Goal: Information Seeking & Learning: Learn about a topic

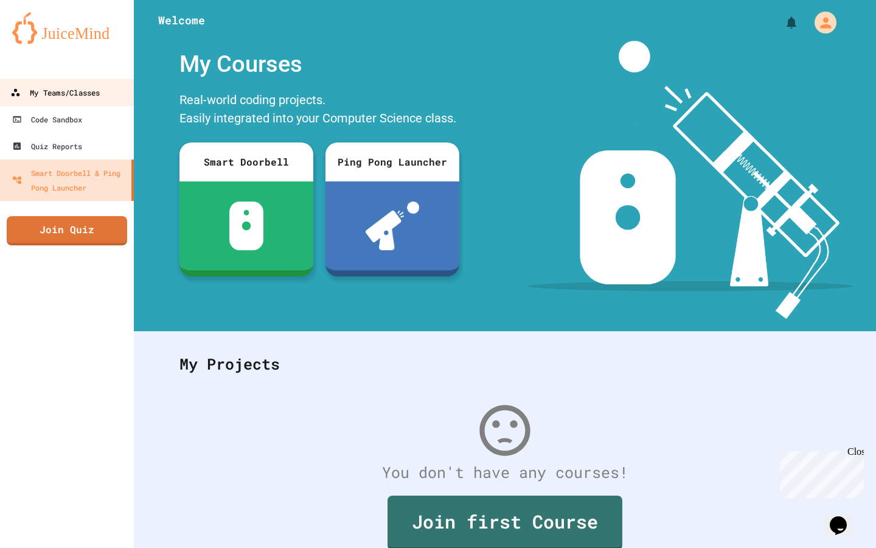
click at [57, 96] on div "My Teams/Classes" at bounding box center [54, 92] width 89 height 15
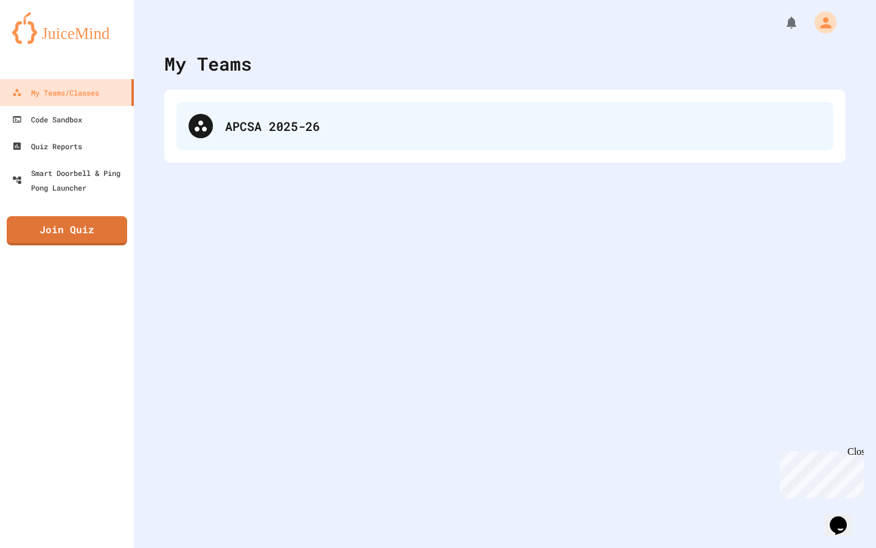
click at [264, 127] on div "APCSA 2025-26" at bounding box center [523, 126] width 596 height 18
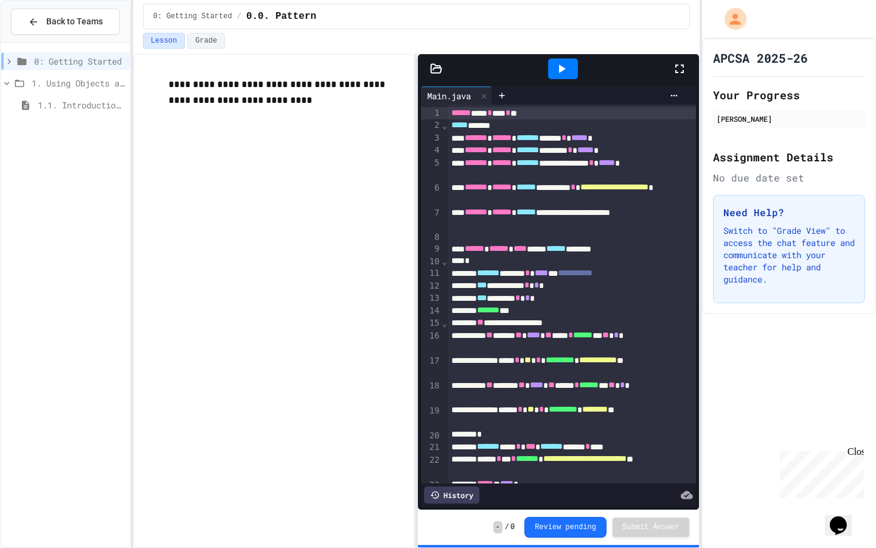
click at [8, 83] on icon at bounding box center [6, 84] width 5 height 4
click at [8, 83] on icon at bounding box center [7, 82] width 4 height 5
click at [10, 60] on icon at bounding box center [9, 60] width 4 height 5
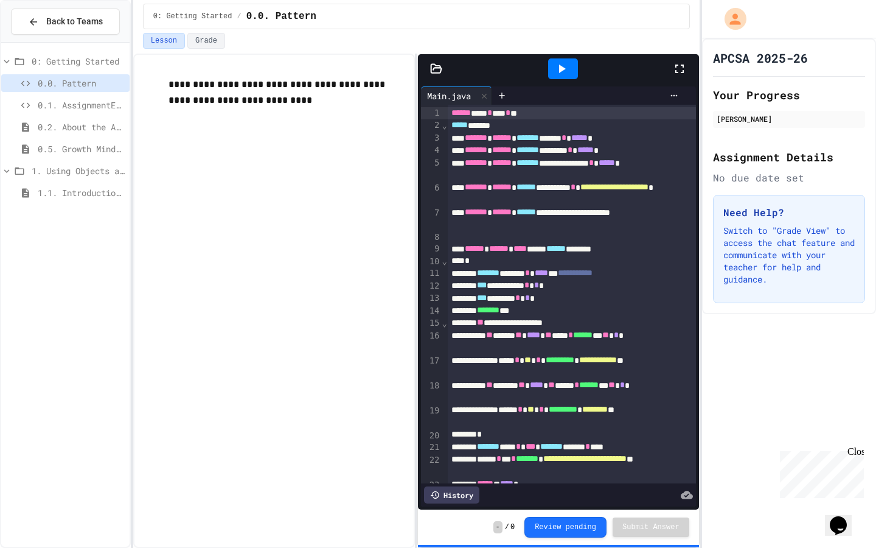
click at [75, 103] on span "0.1. AssignmentExample" at bounding box center [81, 105] width 87 height 13
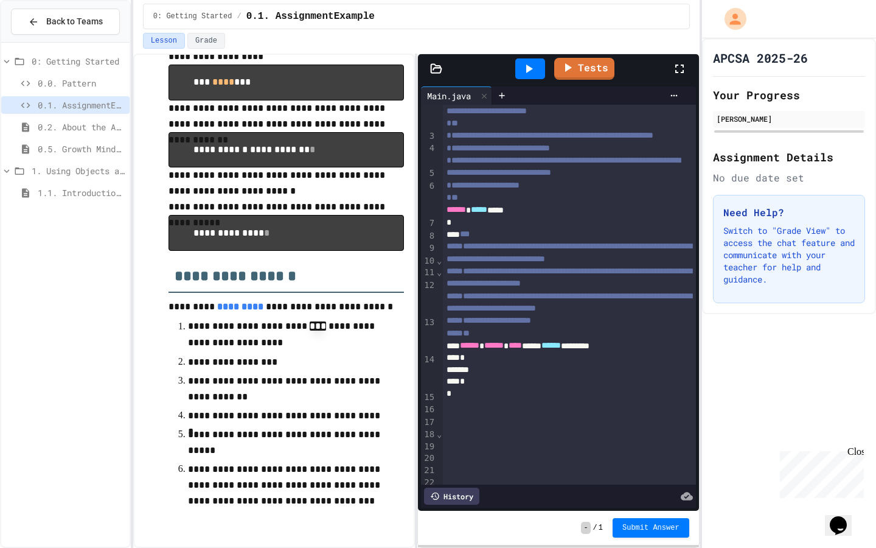
scroll to position [33, 0]
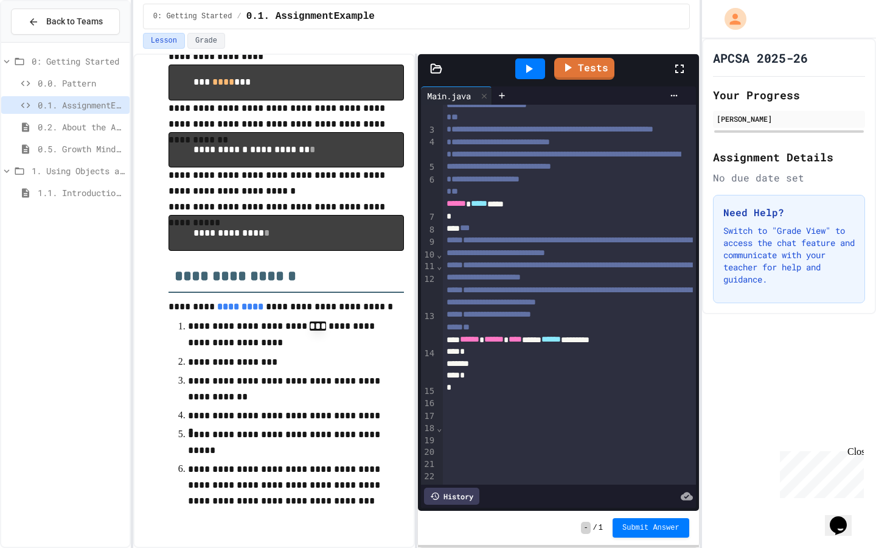
click at [516, 358] on div "*" at bounding box center [569, 352] width 253 height 12
click at [510, 371] on div "To enrich screen reader interactions, please activate Accessibility in Grammarl…" at bounding box center [569, 364] width 253 height 12
drag, startPoint x: 534, startPoint y: 439, endPoint x: 483, endPoint y: 439, distance: 50.5
click at [483, 370] on div "*** *** ***" at bounding box center [569, 364] width 253 height 12
click at [584, 371] on div "*** ***** * ***" at bounding box center [569, 364] width 253 height 12
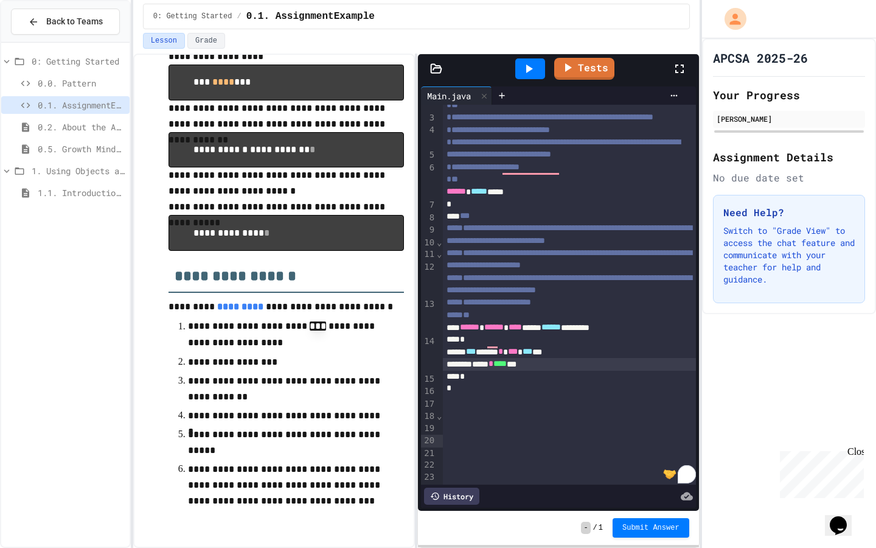
scroll to position [46, 0]
click at [526, 60] on div at bounding box center [530, 68] width 30 height 21
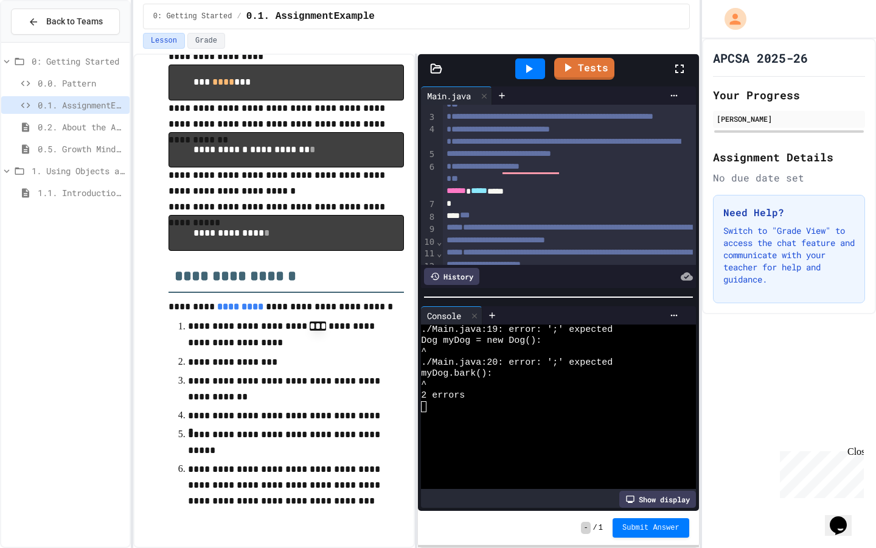
click at [571, 210] on div "*" at bounding box center [569, 204] width 253 height 12
click at [525, 73] on icon at bounding box center [529, 68] width 15 height 15
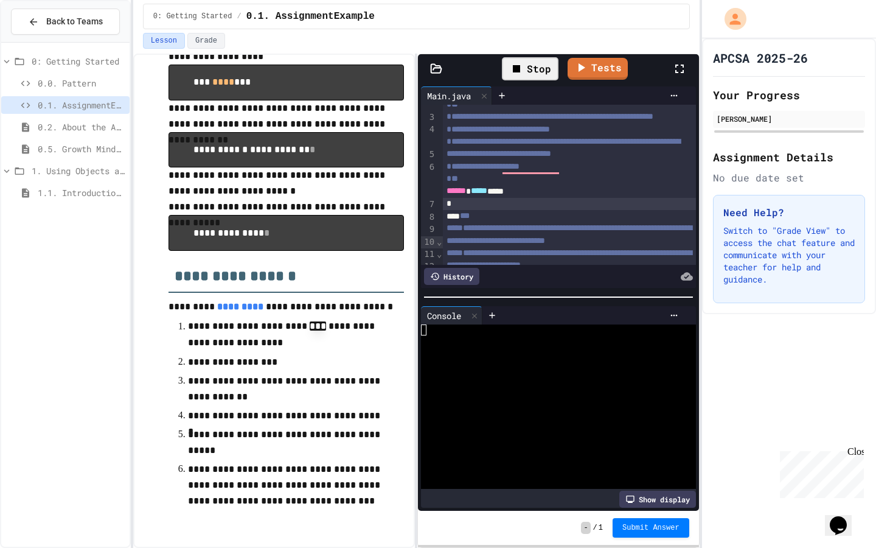
click at [525, 73] on div "Stop" at bounding box center [530, 68] width 57 height 23
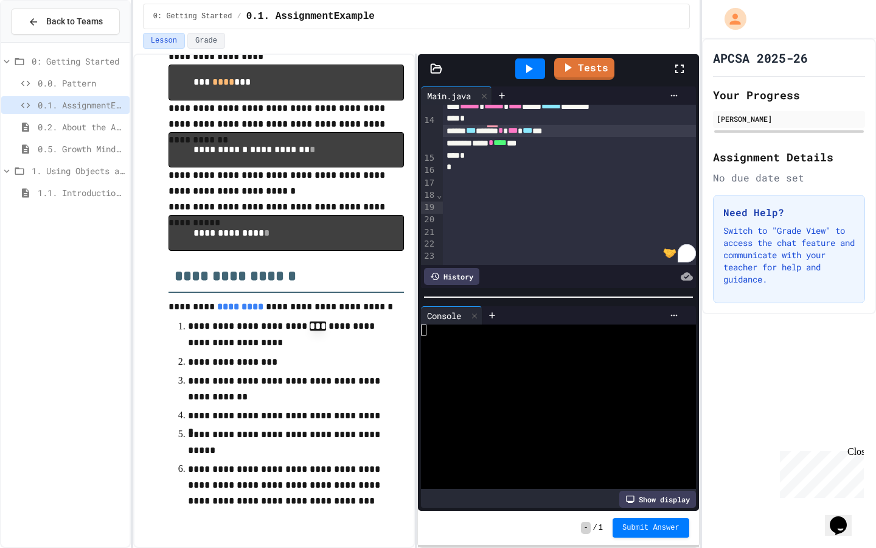
click at [596, 137] on div "*** ***** * *** *** ***" at bounding box center [569, 131] width 253 height 12
click at [557, 150] on div "***** * **** ***" at bounding box center [569, 144] width 253 height 12
click at [528, 61] on icon at bounding box center [529, 68] width 15 height 15
click at [632, 523] on span "Submit Answer" at bounding box center [651, 527] width 57 height 10
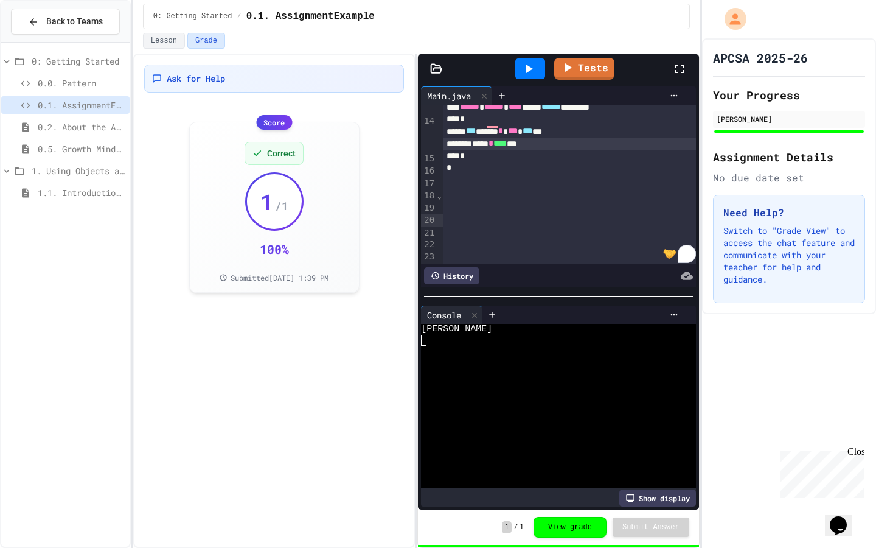
click at [247, 500] on div "Ask for Help Score Correct 1 / 1 100 % Submitted [DATE] 1:39 PM" at bounding box center [274, 301] width 282 height 494
drag, startPoint x: 636, startPoint y: 74, endPoint x: 635, endPoint y: 116, distance: 42.6
click at [635, 116] on div "**********" at bounding box center [558, 281] width 281 height 455
click at [10, 167] on icon at bounding box center [6, 171] width 11 height 11
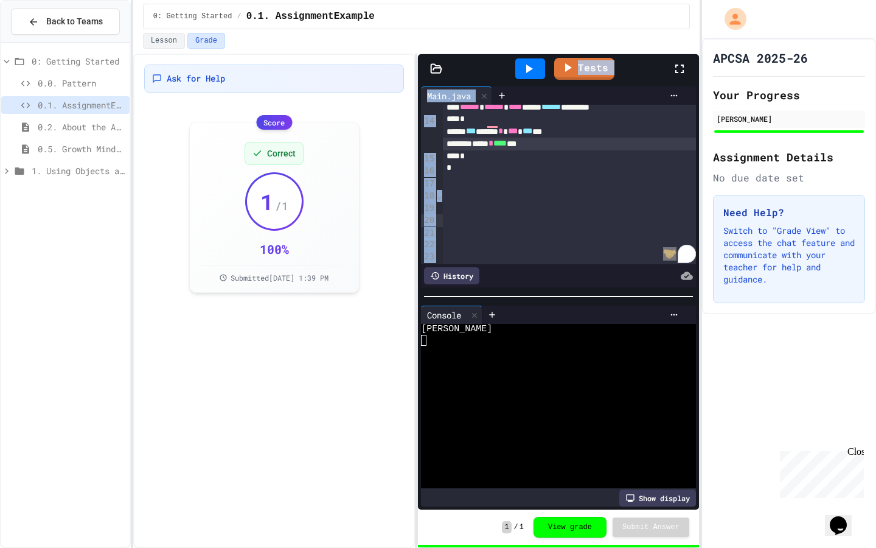
click at [10, 167] on icon at bounding box center [6, 171] width 11 height 11
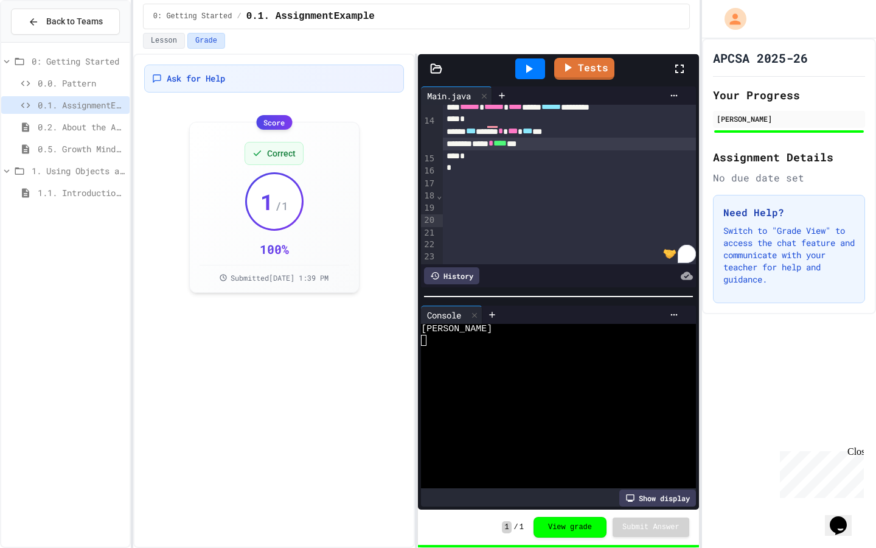
click at [83, 122] on span "0.2. About the AP CSA Exam" at bounding box center [81, 126] width 87 height 13
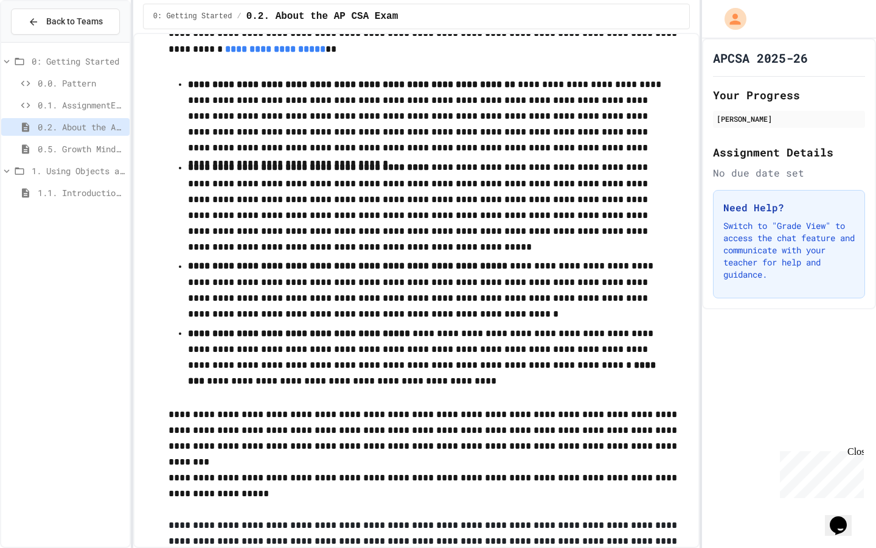
scroll to position [212, 0]
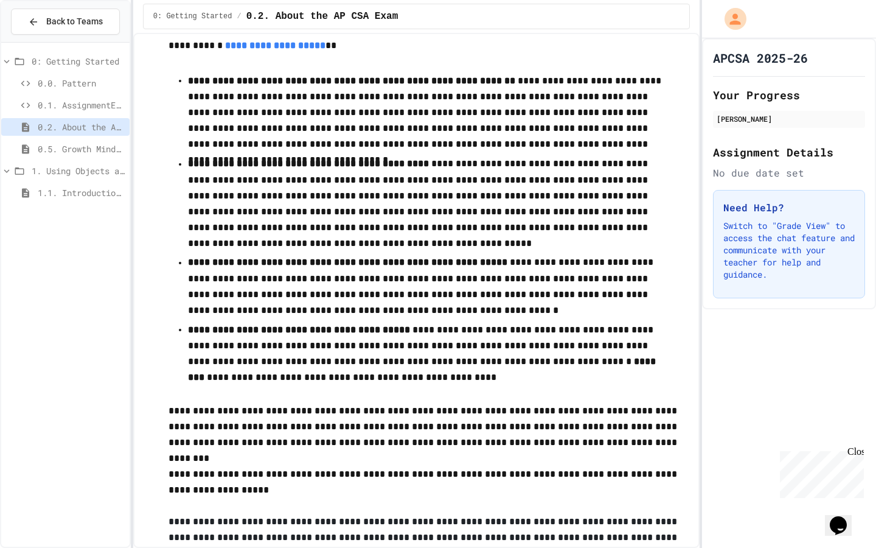
click at [90, 149] on span "0.5. Growth Mindset" at bounding box center [81, 148] width 87 height 13
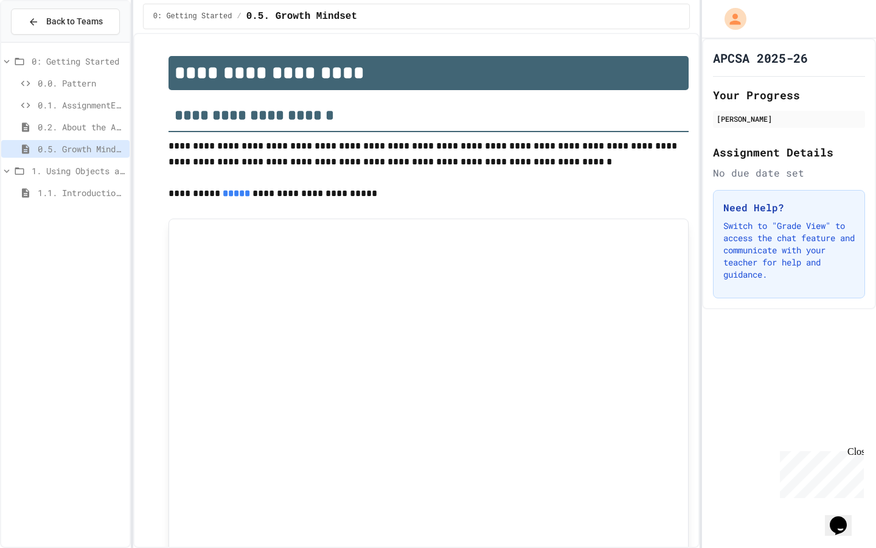
click at [85, 95] on div "0.0. Pattern" at bounding box center [65, 85] width 128 height 22
click at [80, 101] on span "0.1. AssignmentExample" at bounding box center [81, 105] width 87 height 13
